Goal: Complete application form: Complete application form

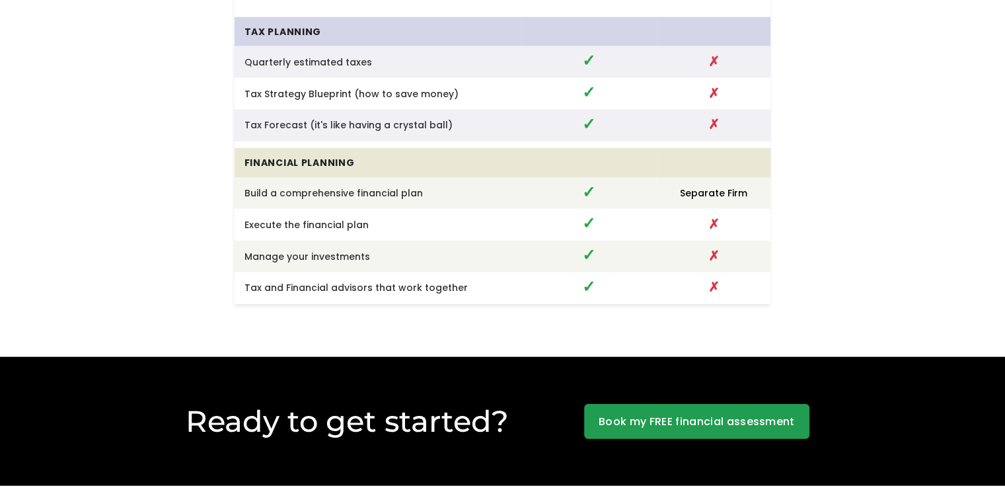
scroll to position [3591, 0]
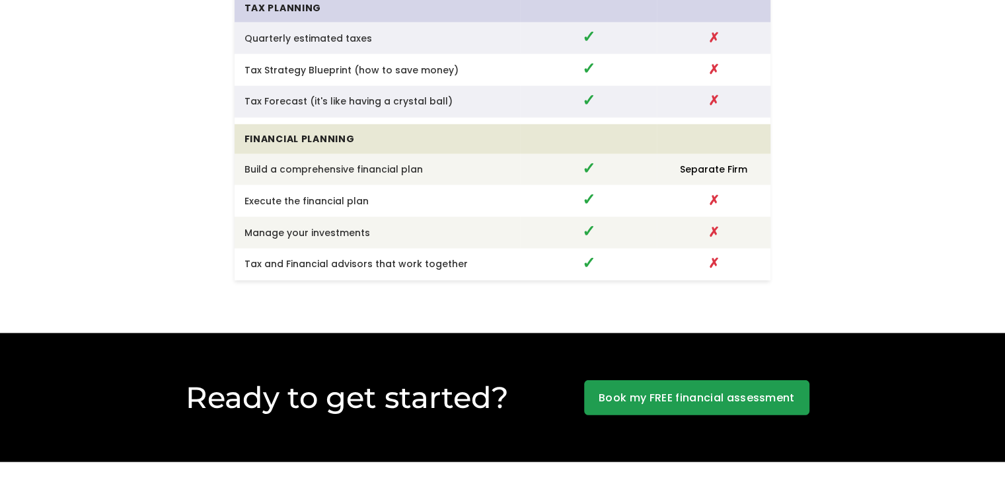
click at [641, 392] on link "Book my FREE financial assessment" at bounding box center [696, 398] width 225 height 36
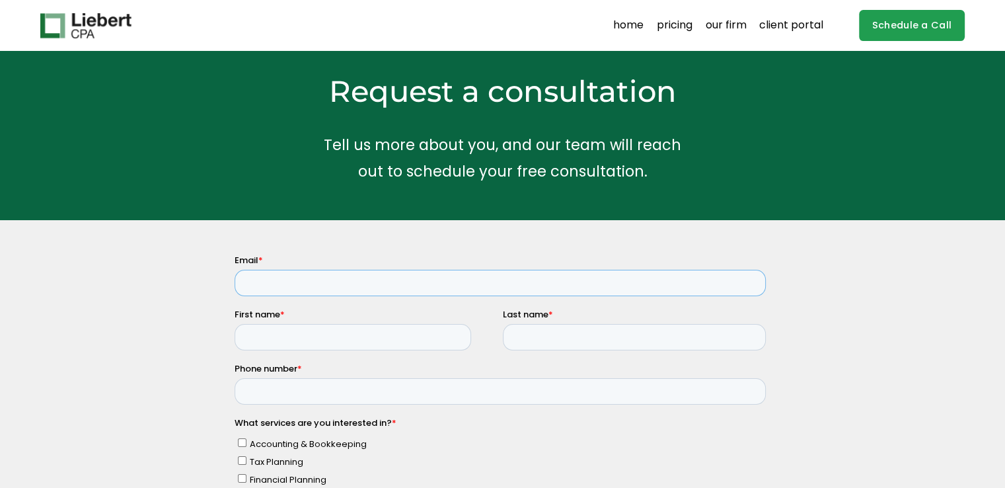
click at [371, 282] on input "Email *" at bounding box center [499, 282] width 531 height 26
type input "lindaroberts18@yahoo.com"
click at [359, 326] on input "First name *" at bounding box center [352, 336] width 237 height 26
type input "Linda"
click at [553, 334] on input "Last name *" at bounding box center [633, 336] width 263 height 26
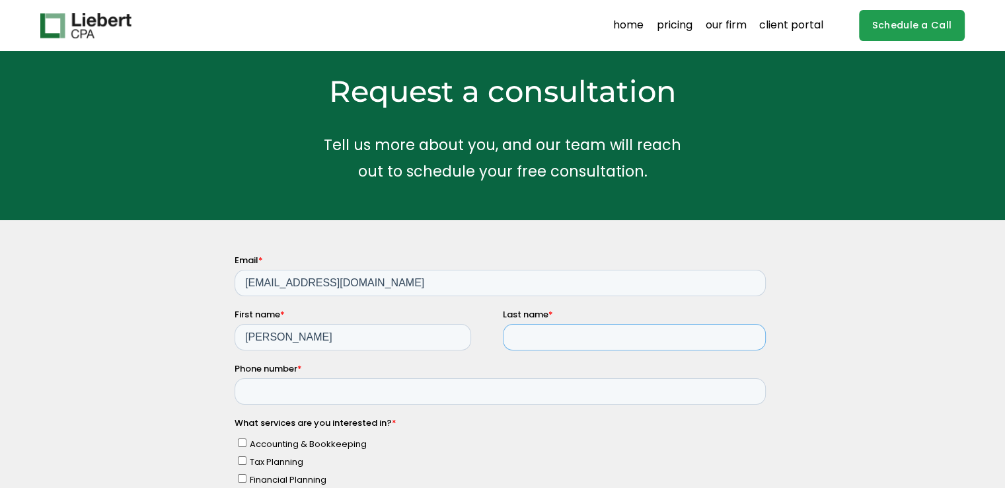
type input "Roberts"
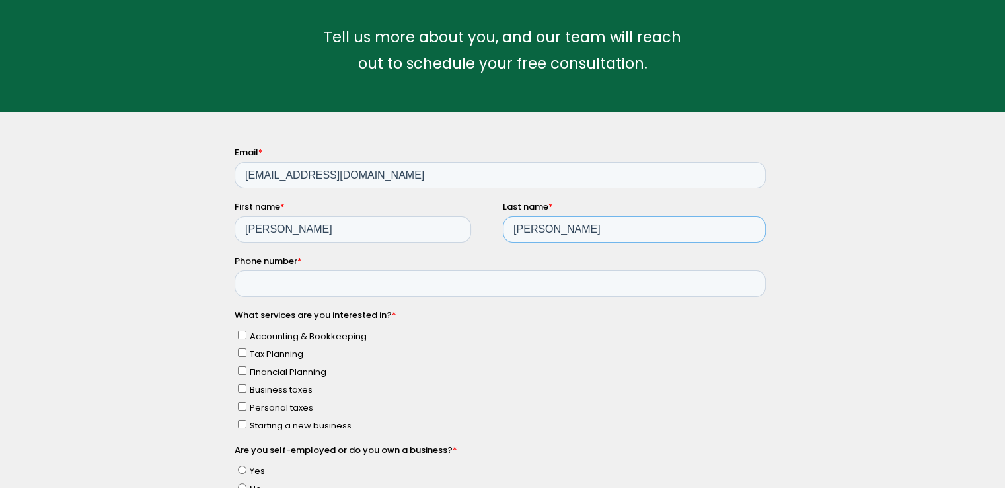
scroll to position [108, 0]
click at [398, 291] on input "Phone number *" at bounding box center [499, 282] width 531 height 26
type input "(718)781-8182"
click at [239, 404] on input "Personal taxes" at bounding box center [241, 404] width 9 height 9
checkbox input "true"
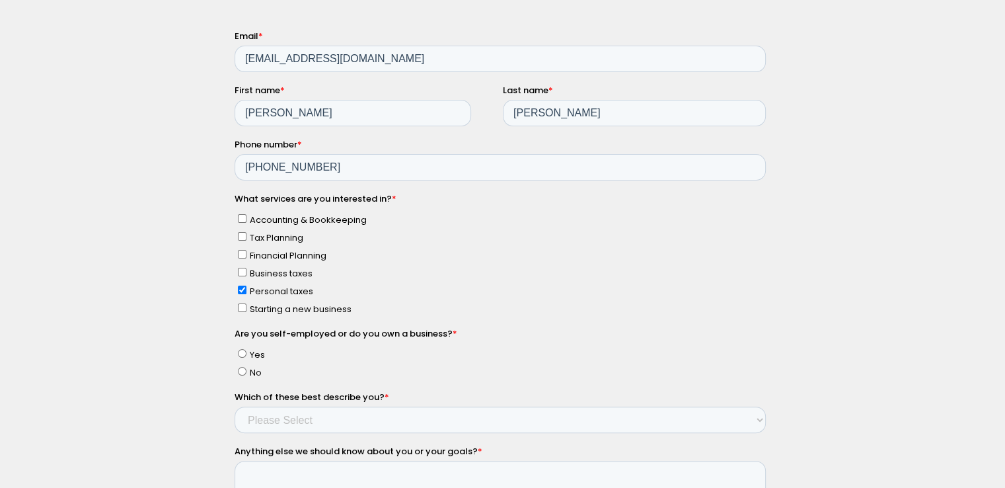
scroll to position [225, 0]
click at [240, 369] on input "No" at bounding box center [241, 369] width 9 height 9
radio input "true"
click at [297, 415] on select "Please Select Income < $100k Income between $100k-$250k Income between $250k-$5…" at bounding box center [499, 418] width 531 height 26
select select "Income between $100k-$350k"
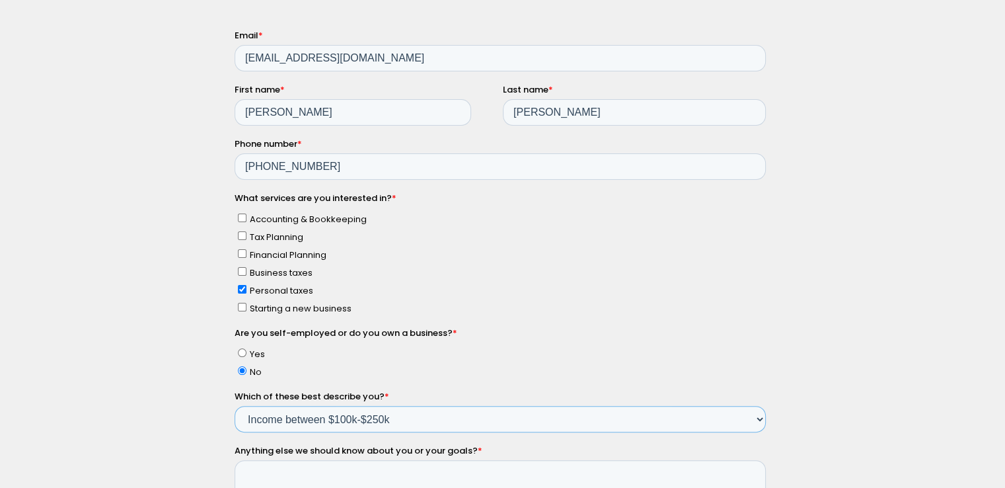
click at [234, 405] on select "Please Select Income < $100k Income between $100k-$250k Income between $250k-$5…" at bounding box center [499, 418] width 531 height 26
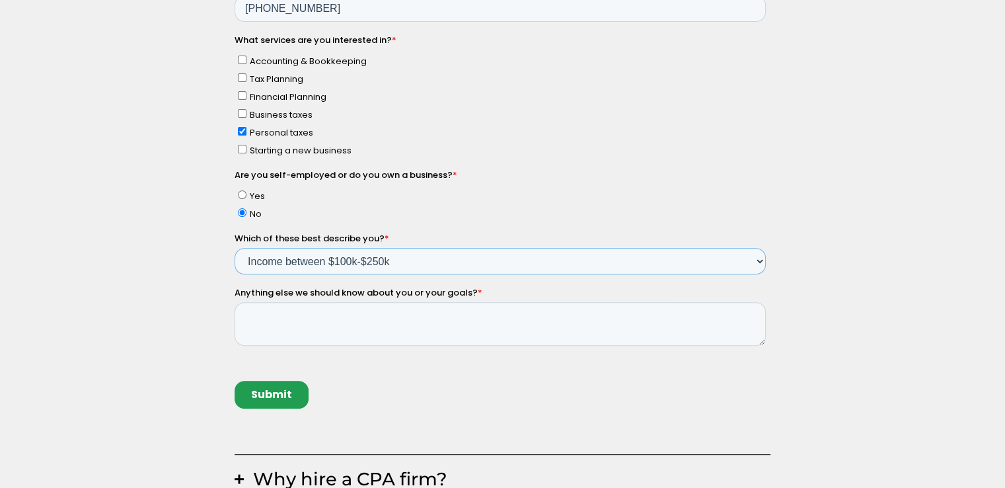
scroll to position [383, 0]
click at [300, 319] on textarea "Anything else we should know about you or your goals? *" at bounding box center [499, 323] width 531 height 44
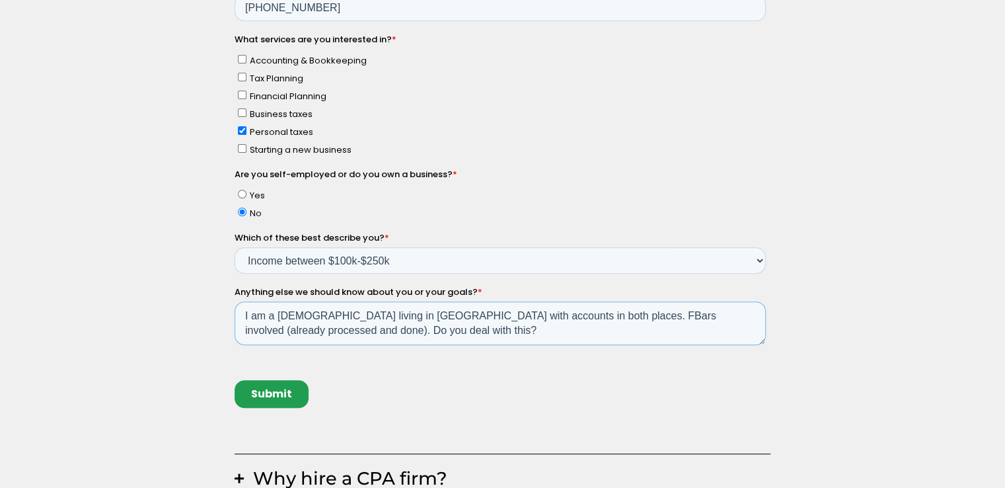
click at [748, 313] on textarea "I am a Canadian living in US with accounts in both places. FBars involved (alre…" at bounding box center [499, 323] width 531 height 44
click at [739, 315] on textarea "I am a Canadian living in US with accounts in both places. FBars involved (alre…" at bounding box center [499, 323] width 531 height 44
drag, startPoint x: 373, startPoint y: 335, endPoint x: 519, endPoint y: 339, distance: 146.1
click at [519, 339] on textarea "I am a Canadian living in US with accounts in both places. FBars involved (alre…" at bounding box center [499, 323] width 531 height 44
type textarea "I am a Canadian living in US with accounts in both places. FBars involved (alre…"
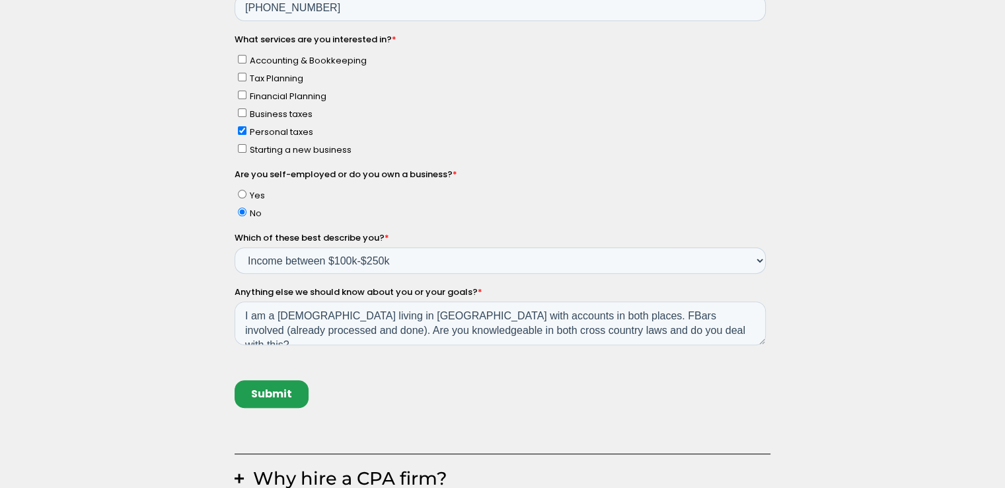
click at [282, 394] on input "Submit" at bounding box center [271, 394] width 74 height 28
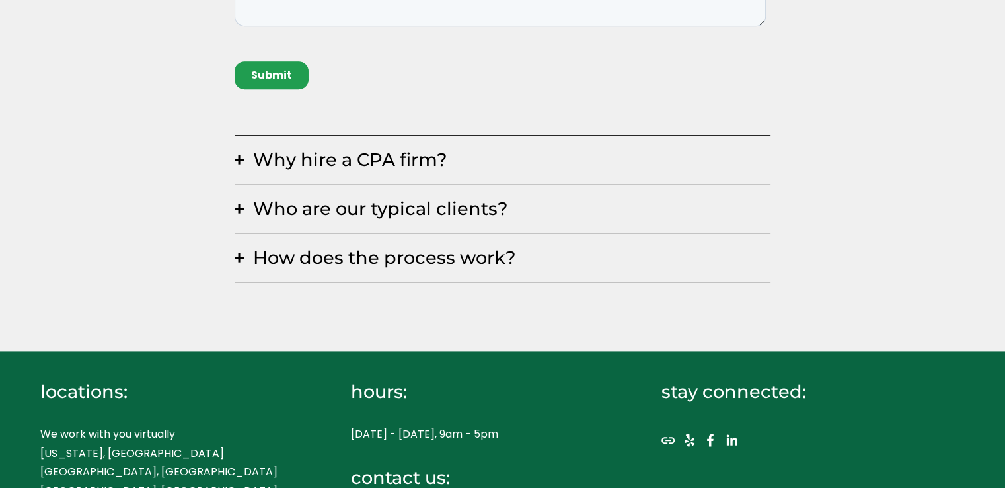
scroll to position [702, 0]
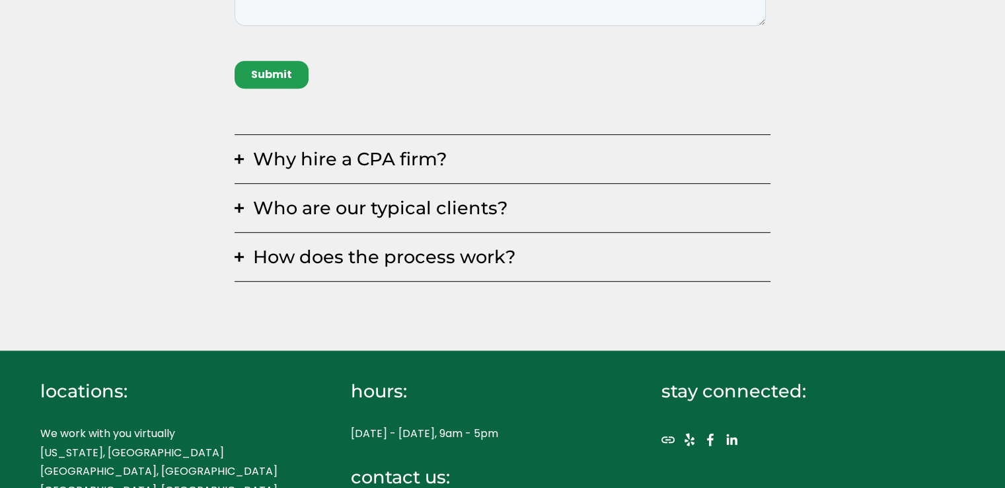
click at [235, 215] on button "Who are our typical clients?" at bounding box center [503, 208] width 537 height 48
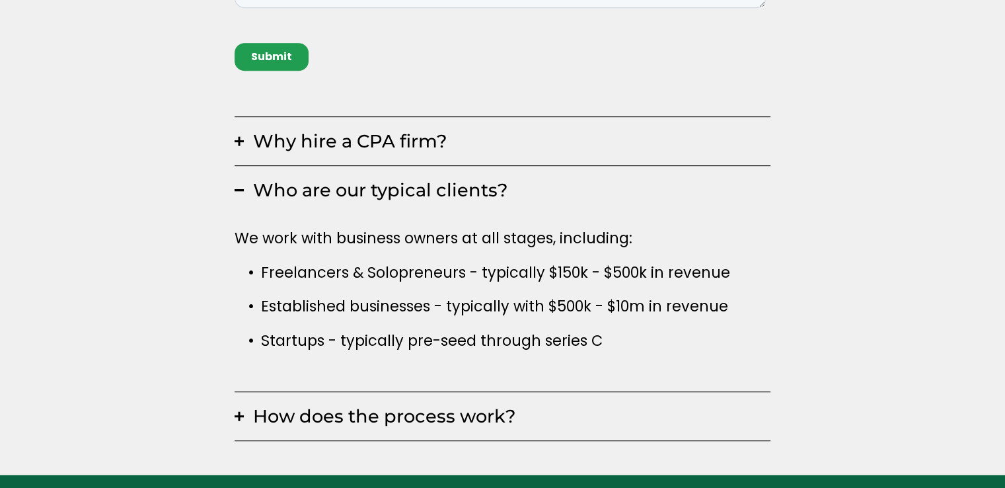
scroll to position [719, 0]
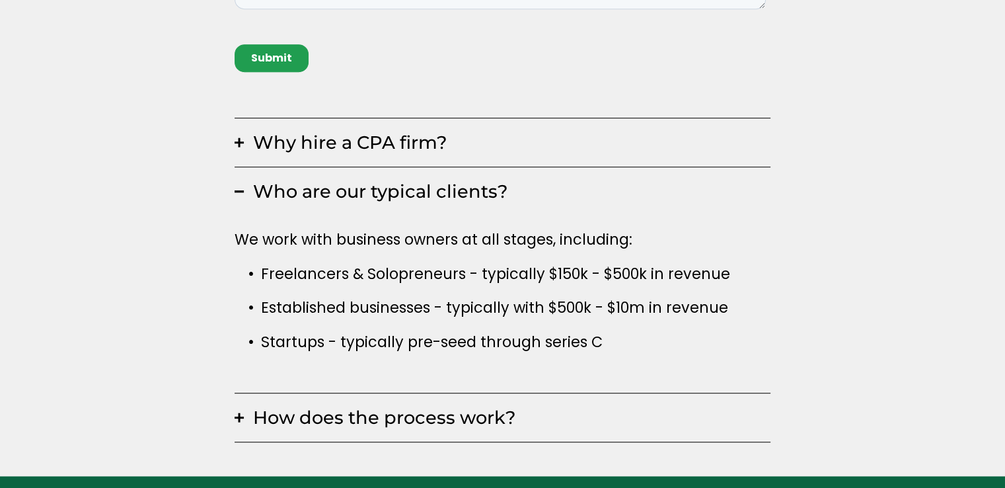
click at [244, 411] on span "How does the process work?" at bounding box center [507, 417] width 527 height 22
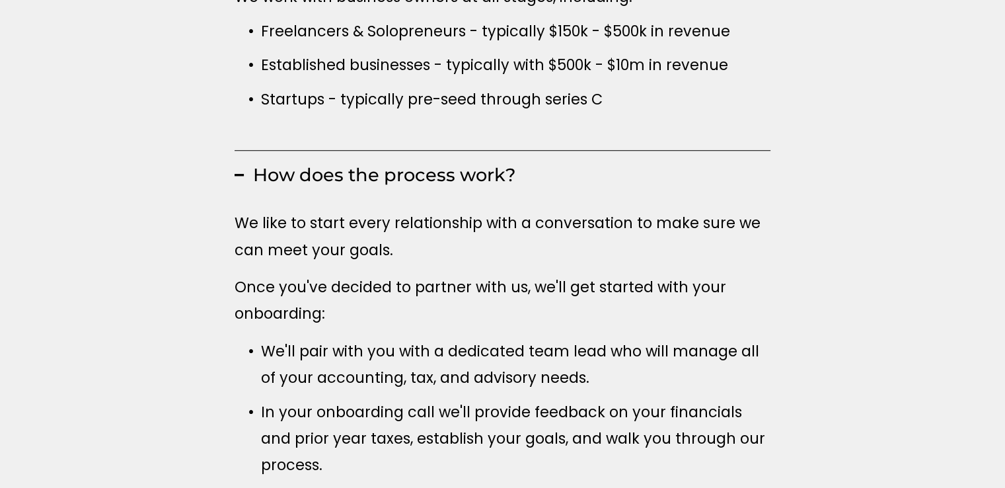
scroll to position [682, 0]
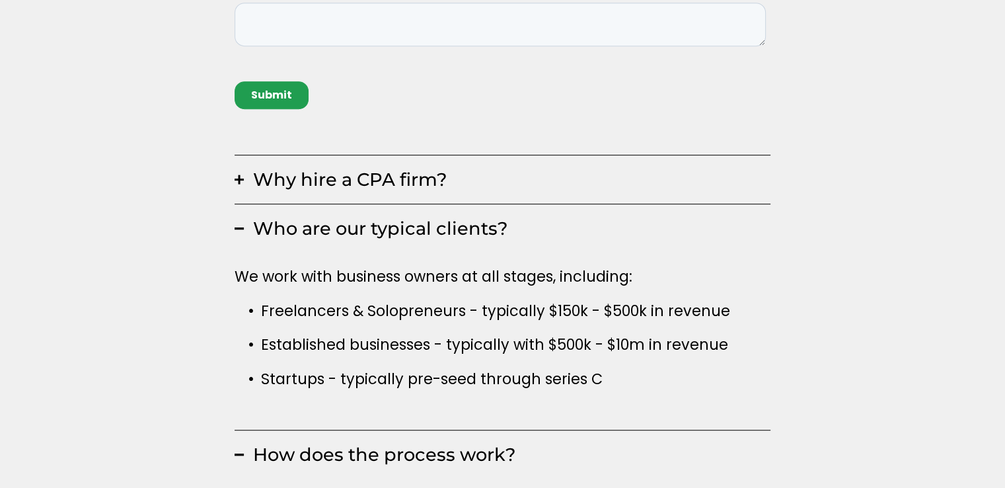
click at [240, 181] on div at bounding box center [239, 179] width 2 height 9
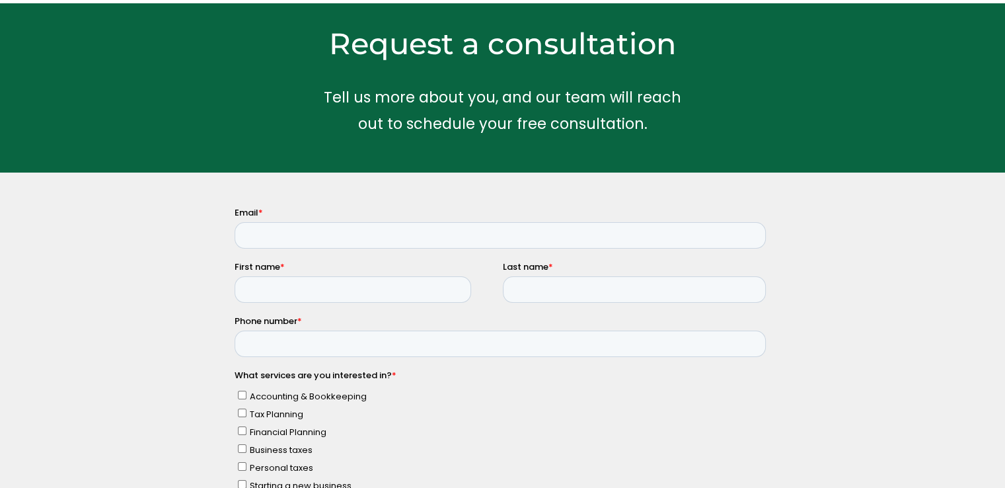
scroll to position [0, 0]
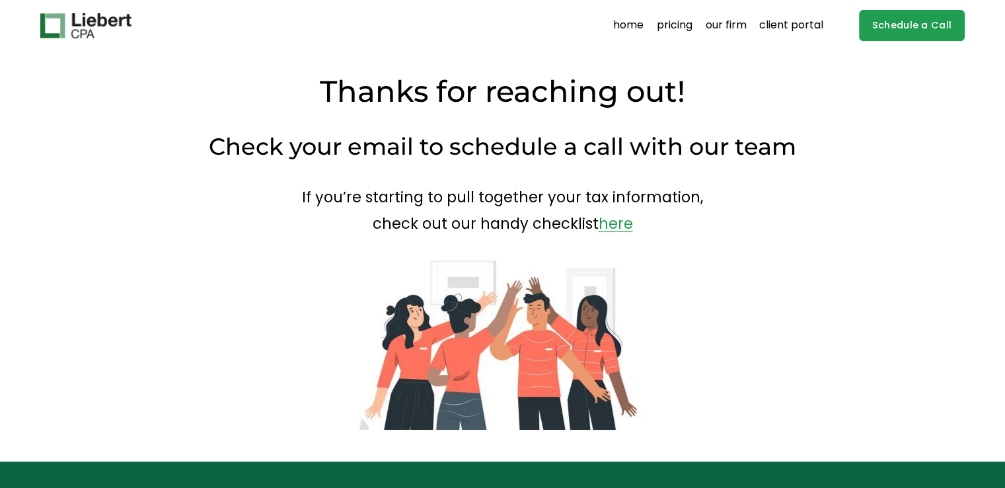
click at [733, 27] on link "our firm" at bounding box center [726, 25] width 41 height 21
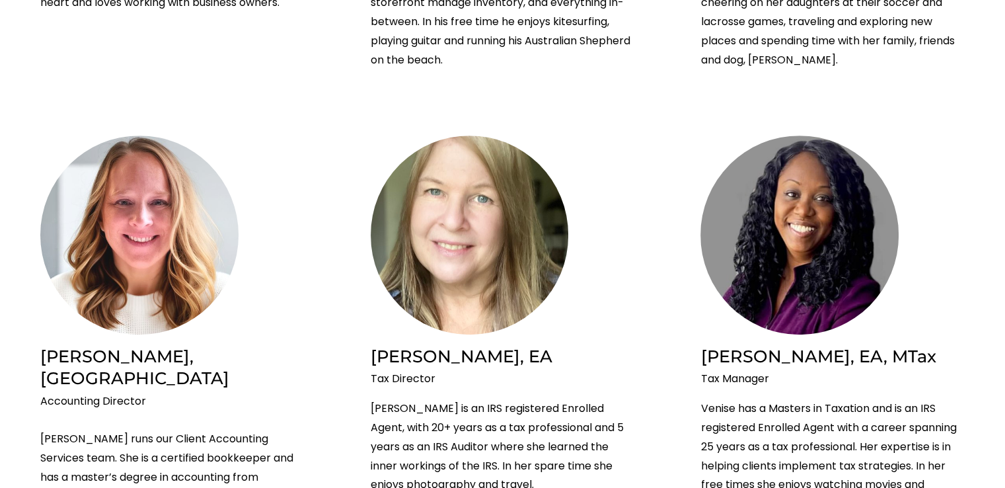
scroll to position [679, 0]
